Goal: Task Accomplishment & Management: Complete application form

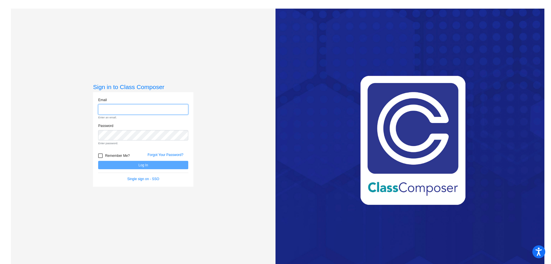
click at [142, 113] on input "email" at bounding box center [143, 109] width 90 height 11
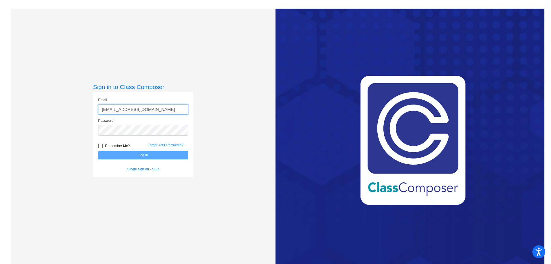
type input "[EMAIL_ADDRESS][DOMAIN_NAME]"
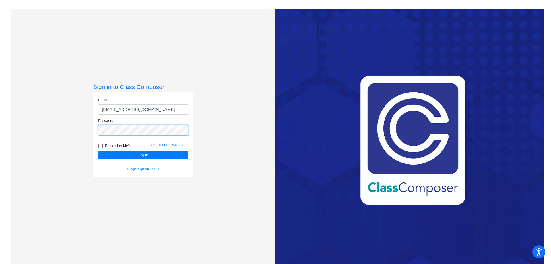
click at [98, 151] on button "Log In" at bounding box center [143, 155] width 90 height 8
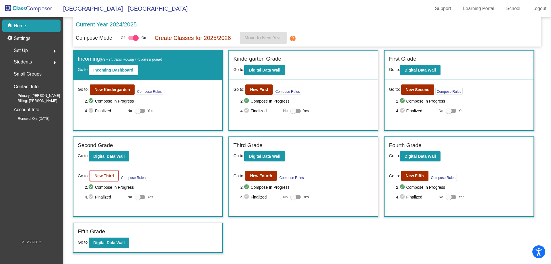
click at [99, 179] on button "New Third" at bounding box center [104, 176] width 29 height 10
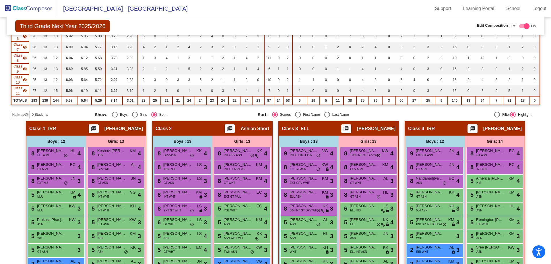
scroll to position [144, 0]
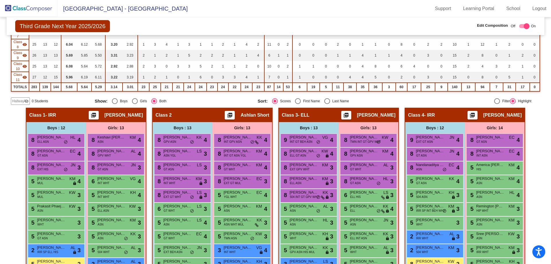
click at [21, 102] on span "Hallway" at bounding box center [18, 100] width 12 height 5
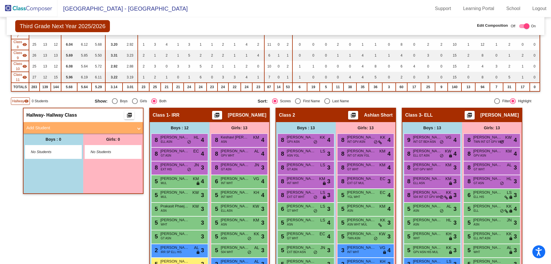
click at [41, 127] on mat-panel-title "Add Student" at bounding box center [79, 128] width 107 height 7
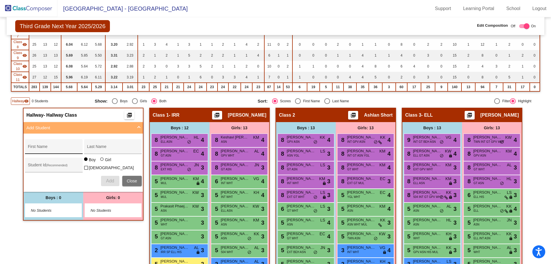
click at [36, 146] on div "First Name" at bounding box center [54, 148] width 52 height 12
type input "Paardha"
type input "Lemati"
click at [35, 161] on div "Student Id (Recommended)" at bounding box center [54, 167] width 52 height 12
click at [35, 163] on div "Student Id (Recommended)" at bounding box center [54, 167] width 52 height 12
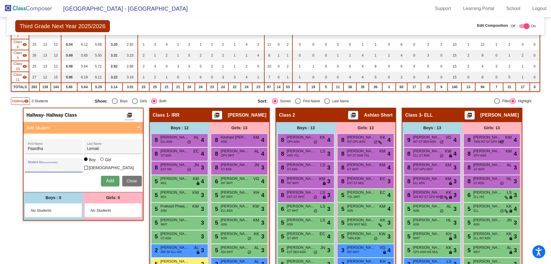
paste input "208285"
type input "208285"
click at [115, 179] on button "Add" at bounding box center [110, 181] width 18 height 10
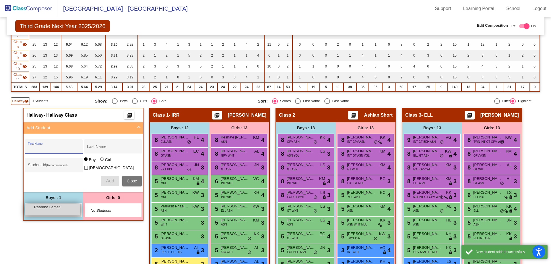
click at [55, 209] on div "Paardha Lemati lock do_not_disturb_alt" at bounding box center [52, 210] width 55 height 12
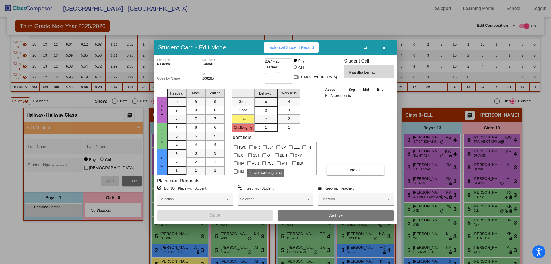
click at [248, 163] on div at bounding box center [249, 163] width 4 height 4
click at [249, 165] on input "ASN" at bounding box center [249, 165] width 0 height 0
checkbox input "true"
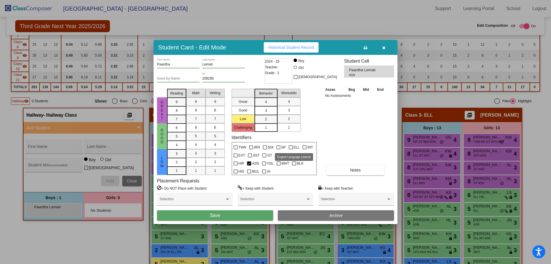
click at [289, 146] on div at bounding box center [291, 147] width 4 height 4
click at [291, 149] on input "ELL" at bounding box center [291, 149] width 0 height 0
checkbox input "true"
click at [202, 205] on div "Selection" at bounding box center [195, 200] width 71 height 10
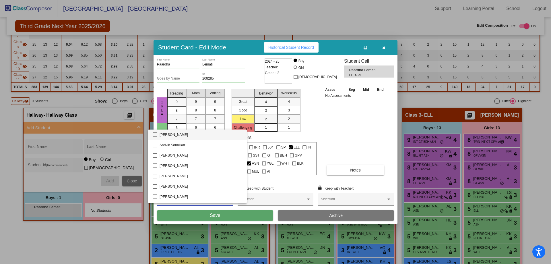
click at [202, 212] on div at bounding box center [275, 132] width 551 height 264
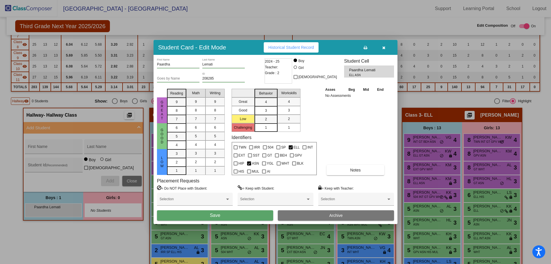
click at [202, 212] on button "Save" at bounding box center [215, 215] width 116 height 10
